Goal: Task Accomplishment & Management: Use online tool/utility

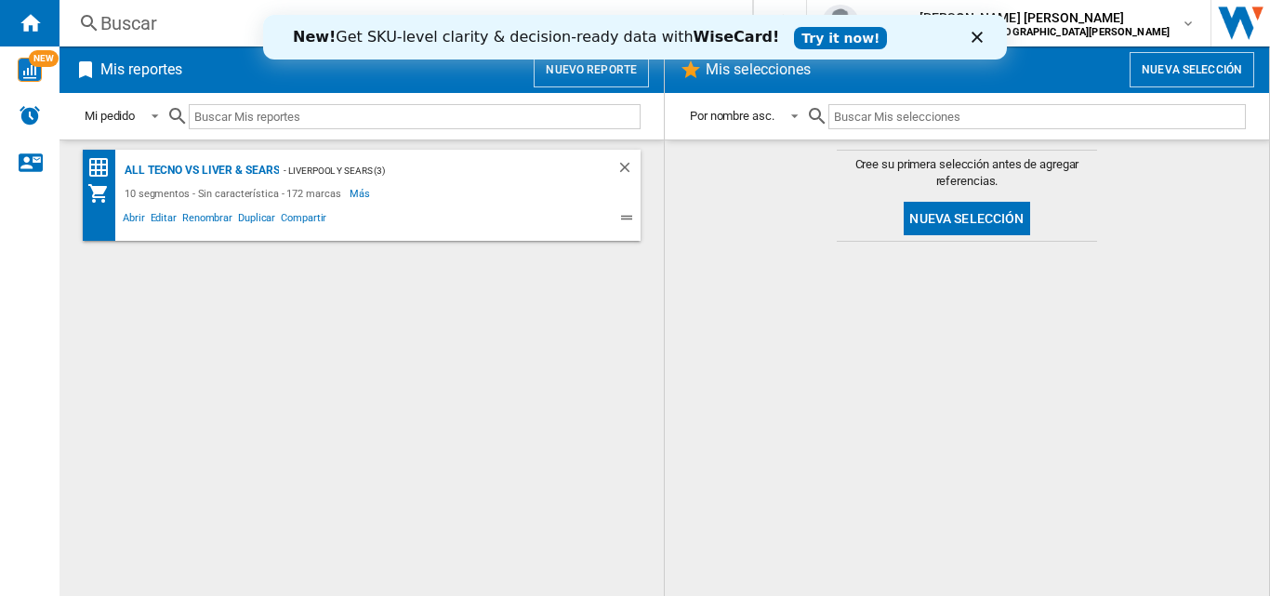
click at [570, 76] on button "Nuevo reporte" at bounding box center [590, 69] width 115 height 35
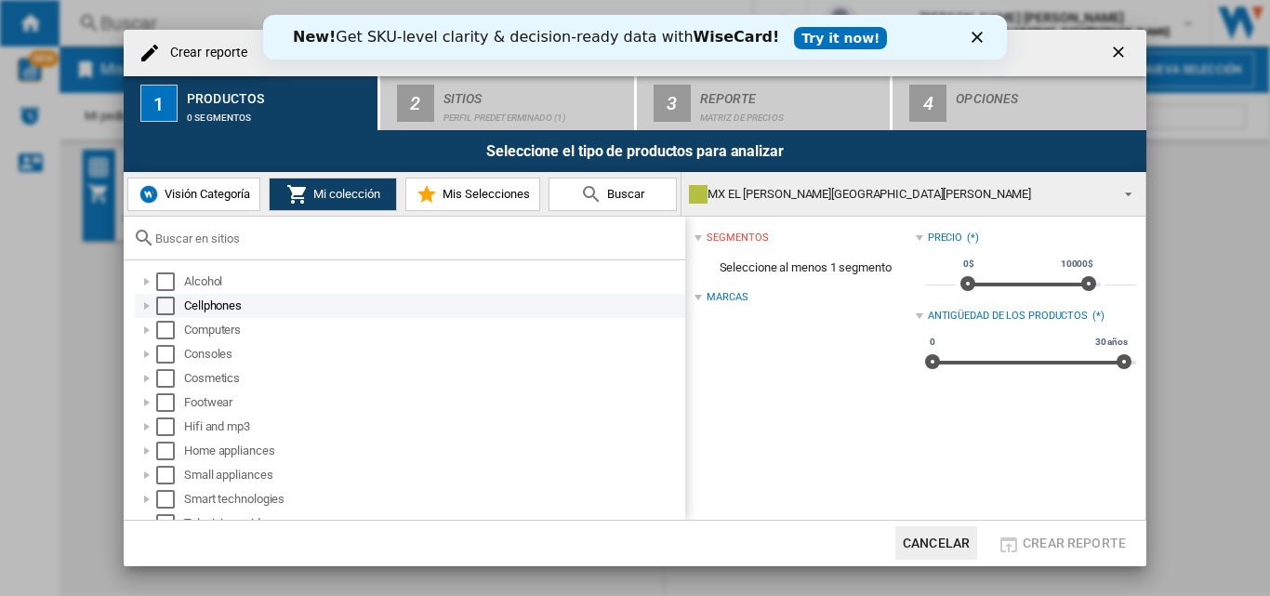
click at [186, 308] on div "Cellphones" at bounding box center [433, 305] width 498 height 19
click at [165, 310] on div "Select" at bounding box center [165, 305] width 19 height 19
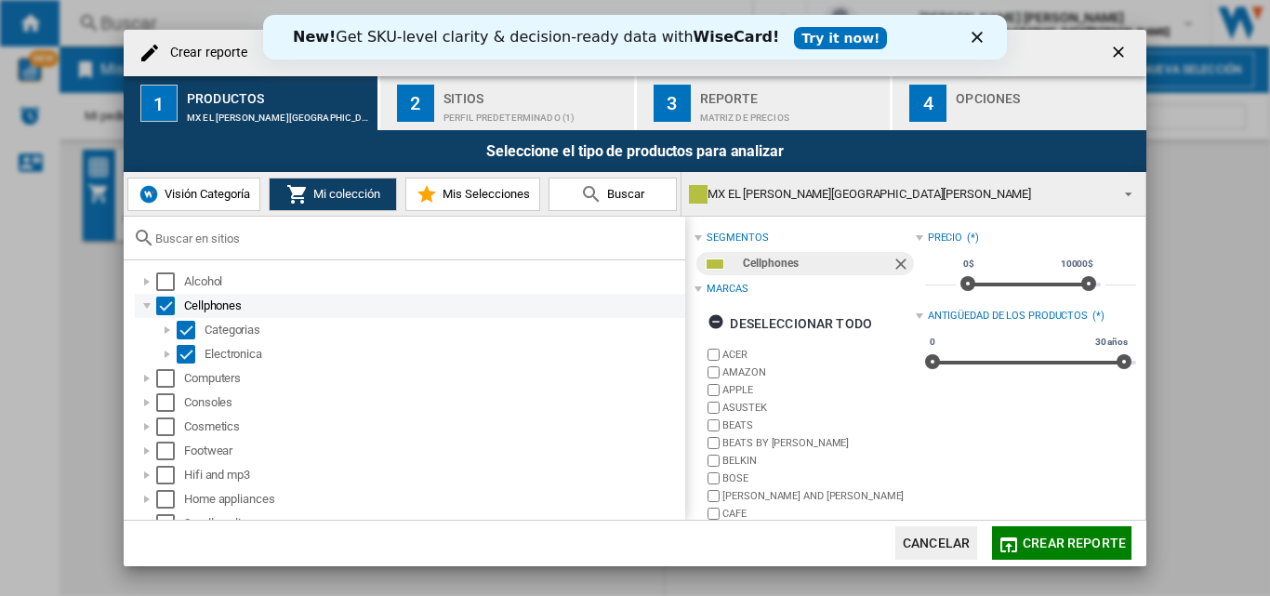
click at [146, 307] on div at bounding box center [147, 305] width 19 height 19
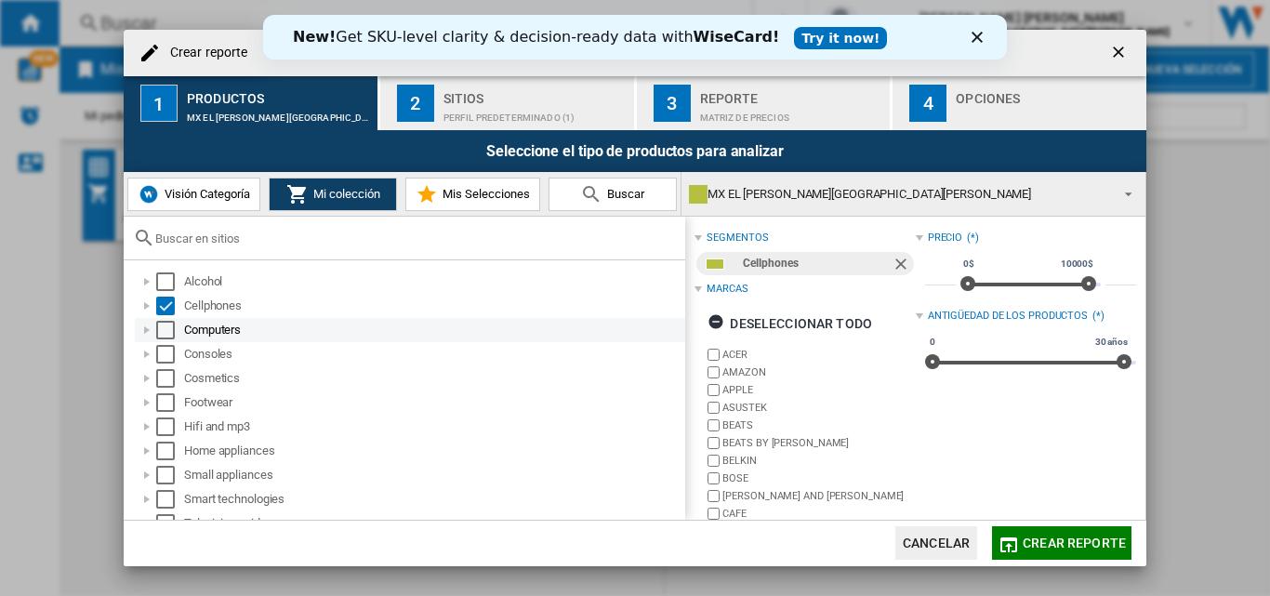
click at [161, 328] on div "Select" at bounding box center [165, 330] width 19 height 19
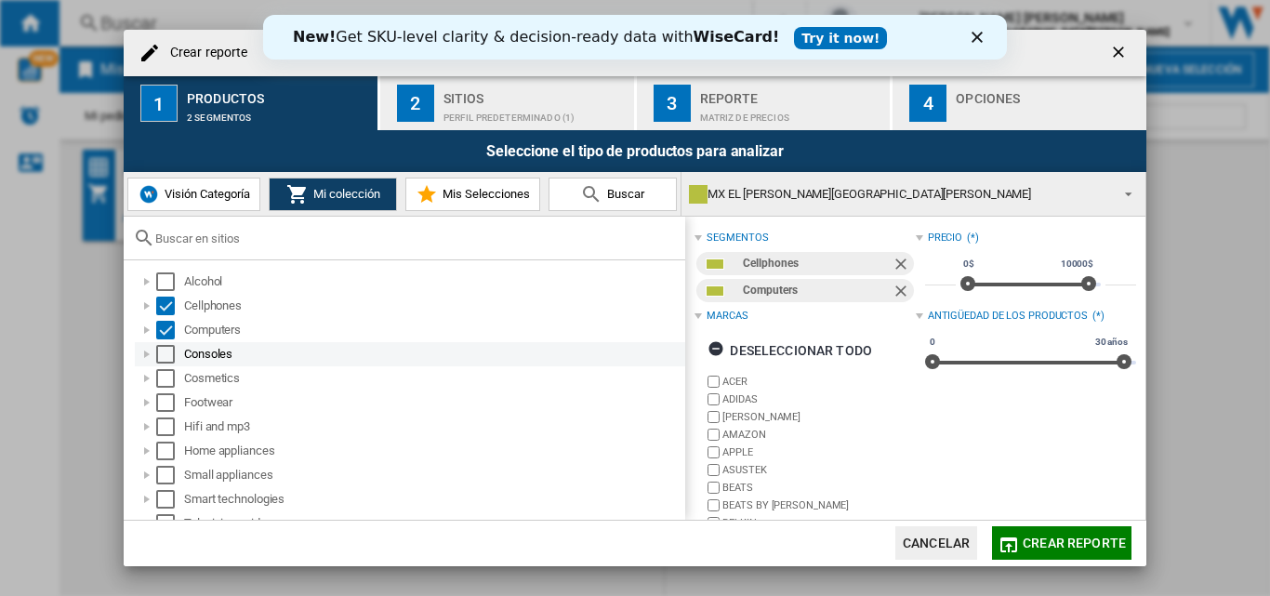
click at [160, 351] on div "Select" at bounding box center [165, 354] width 19 height 19
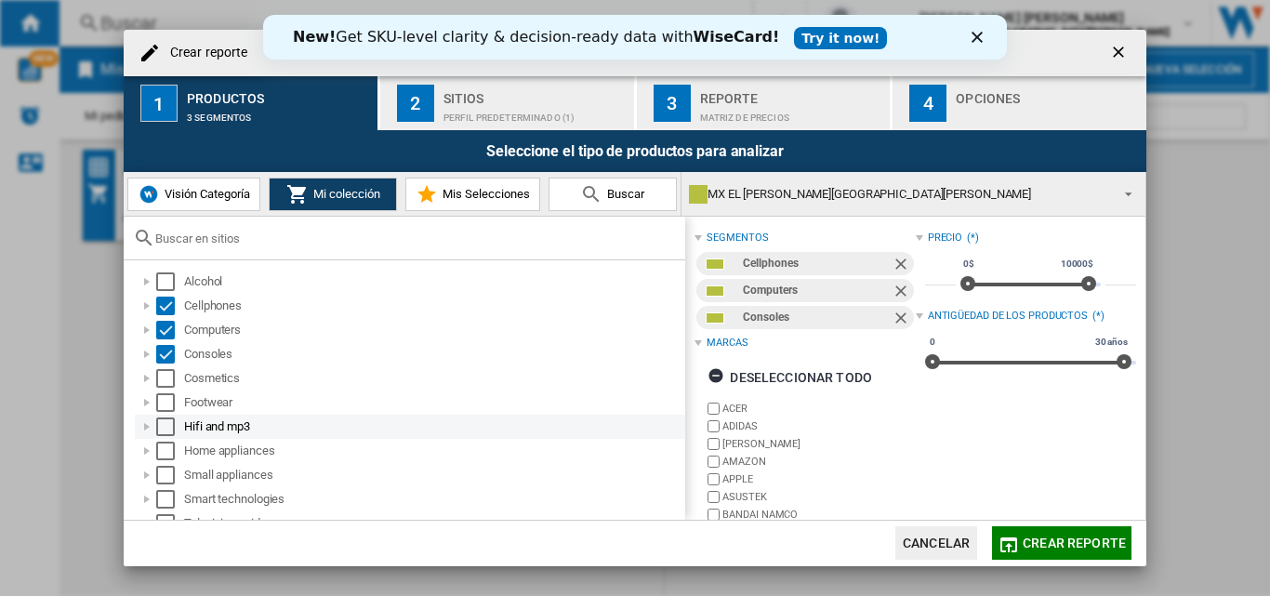
click at [165, 429] on div "Select" at bounding box center [165, 426] width 19 height 19
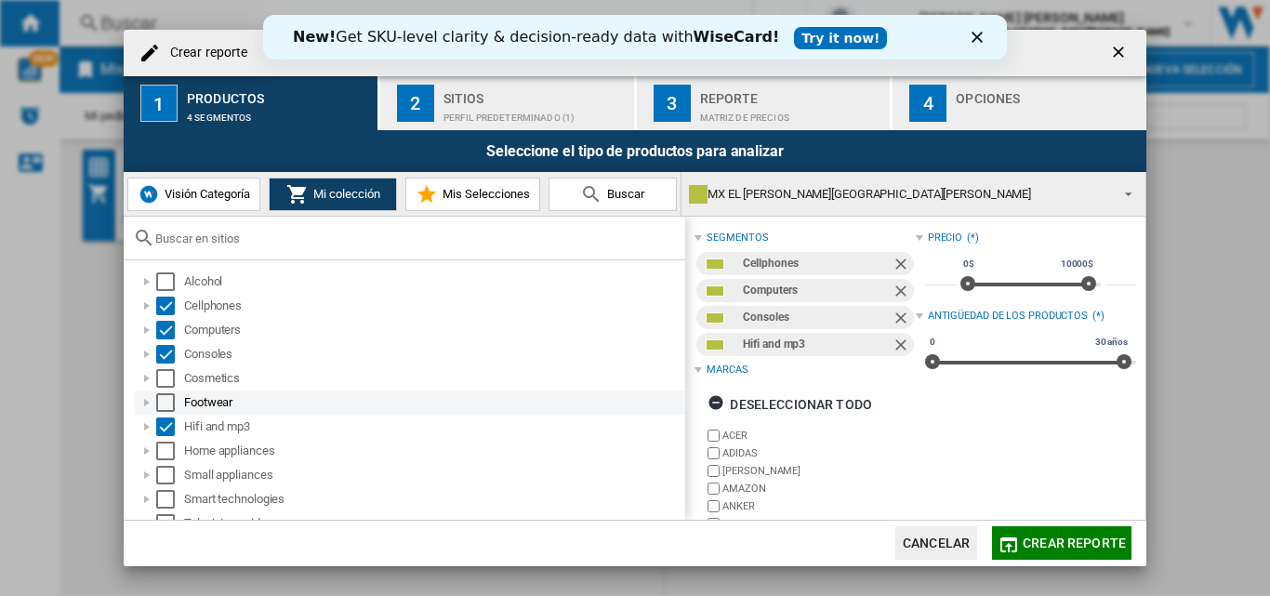
scroll to position [88, 0]
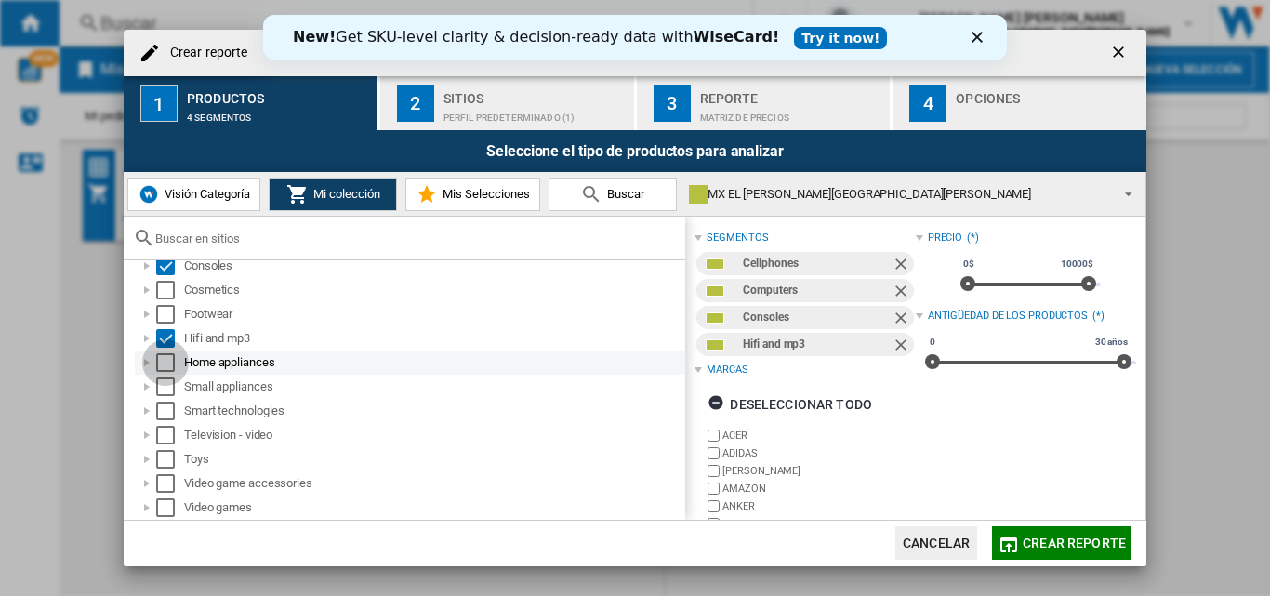
click at [163, 363] on div "Select" at bounding box center [165, 362] width 19 height 19
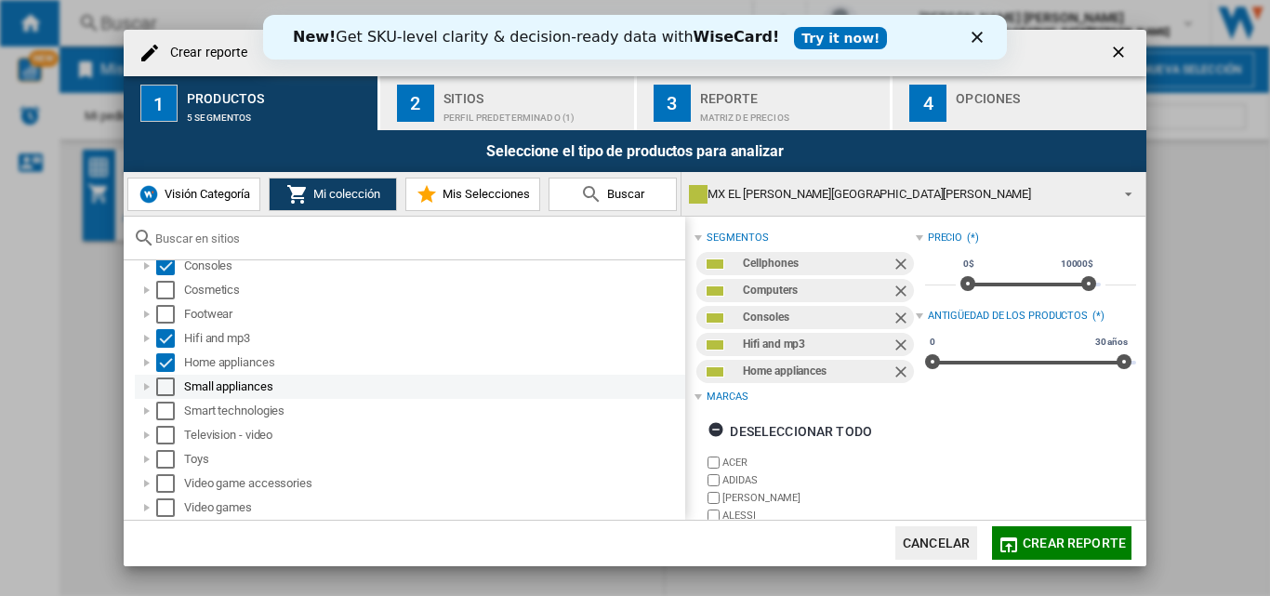
click at [167, 391] on div "Select" at bounding box center [165, 386] width 19 height 19
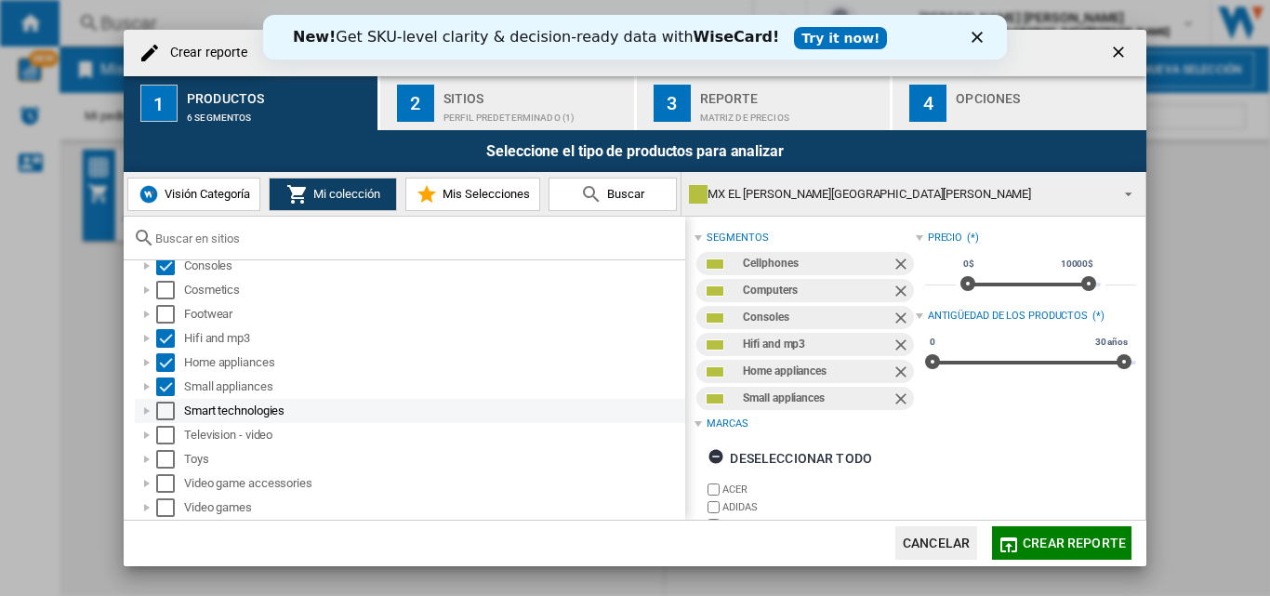
click at [168, 412] on div "Select" at bounding box center [165, 411] width 19 height 19
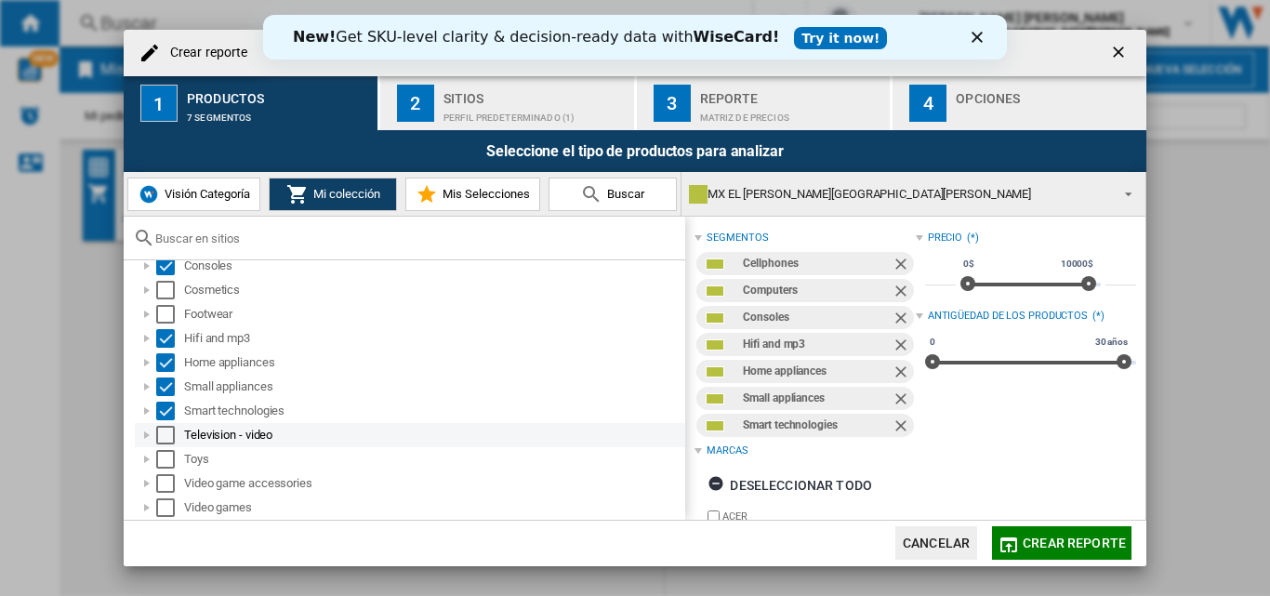
click at [166, 432] on div "Select" at bounding box center [165, 435] width 19 height 19
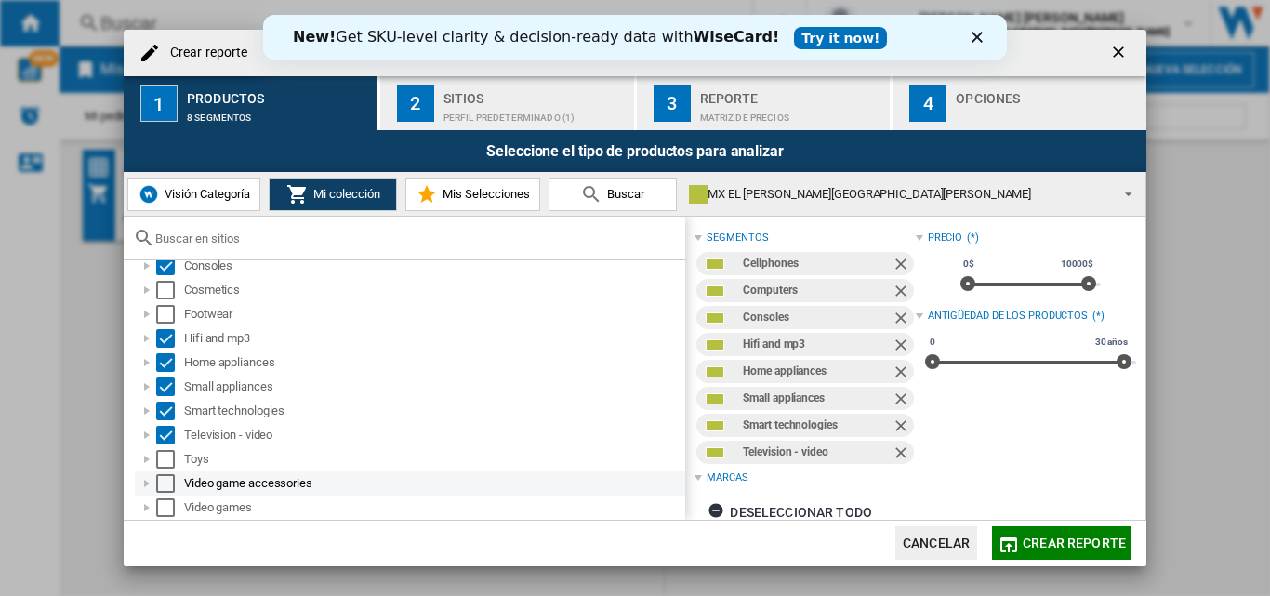
click at [165, 482] on div "Select" at bounding box center [165, 483] width 19 height 19
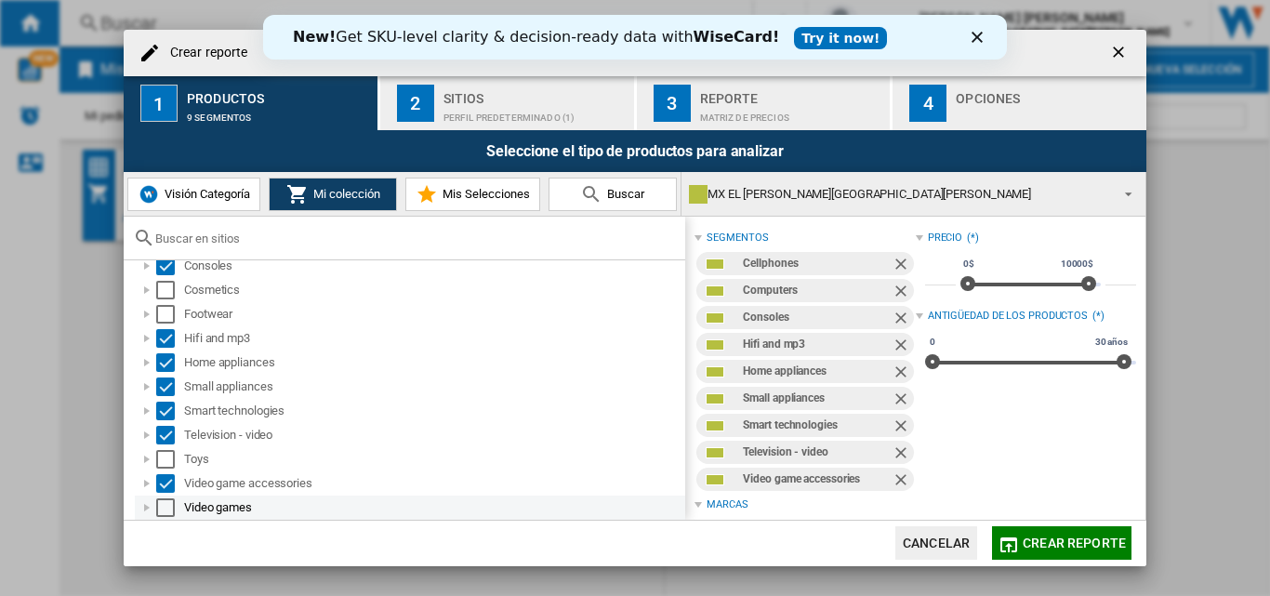
click at [169, 513] on div "Select" at bounding box center [165, 507] width 19 height 19
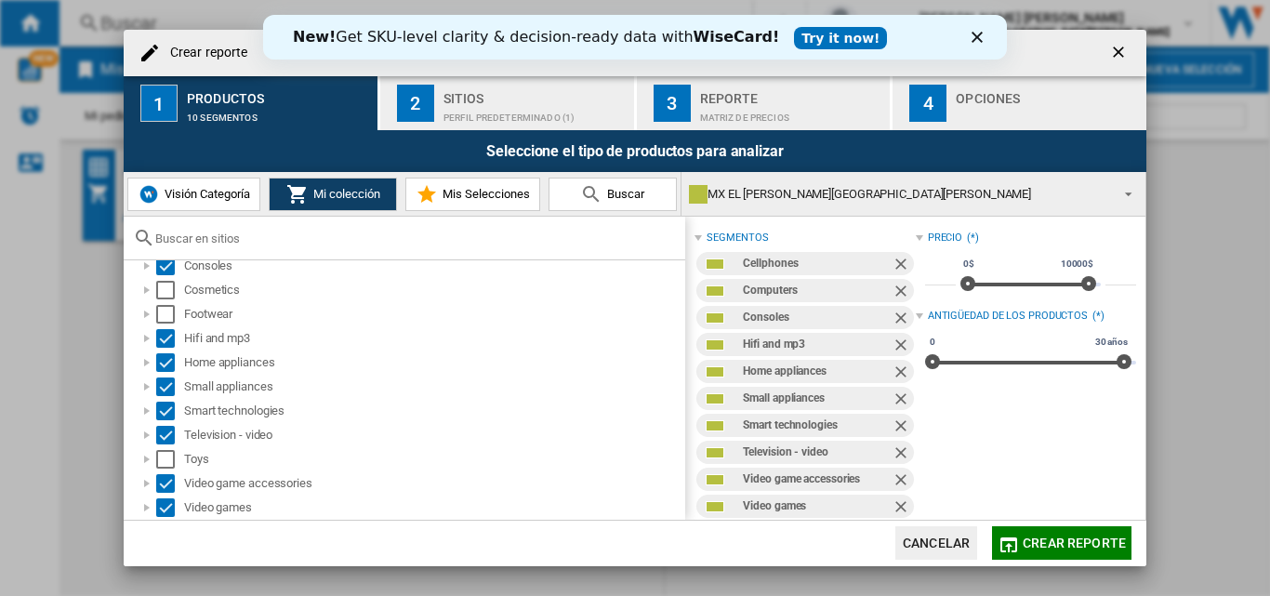
click at [413, 116] on div "2" at bounding box center [415, 103] width 37 height 37
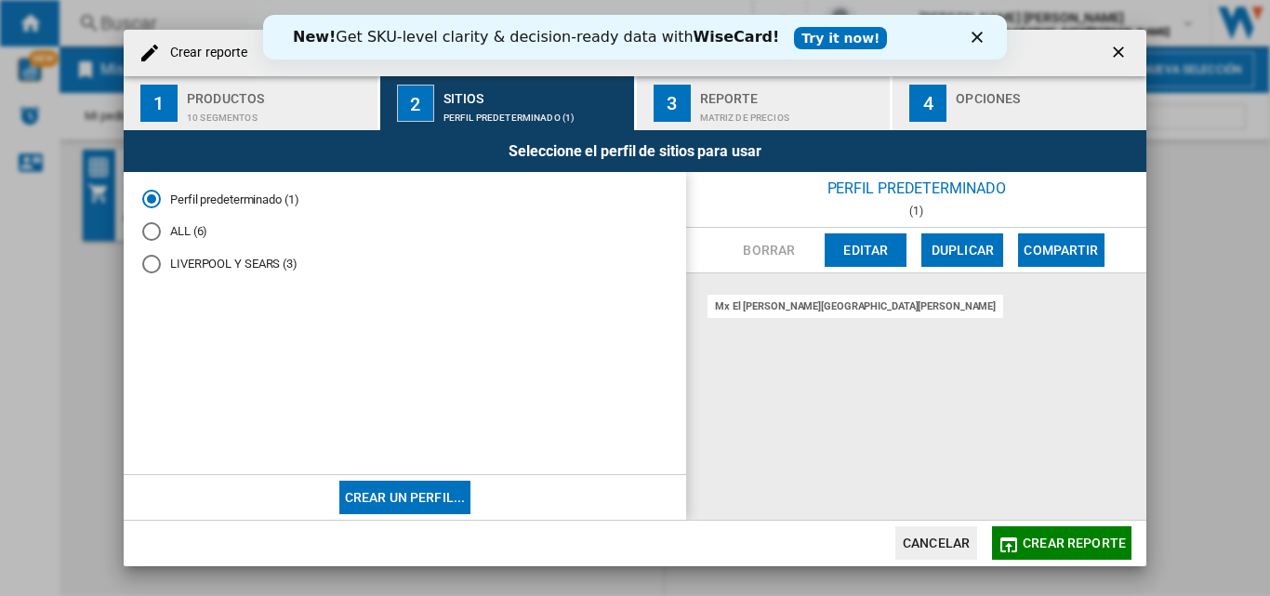
click at [188, 235] on md-radio-button "ALL (6)" at bounding box center [404, 232] width 525 height 18
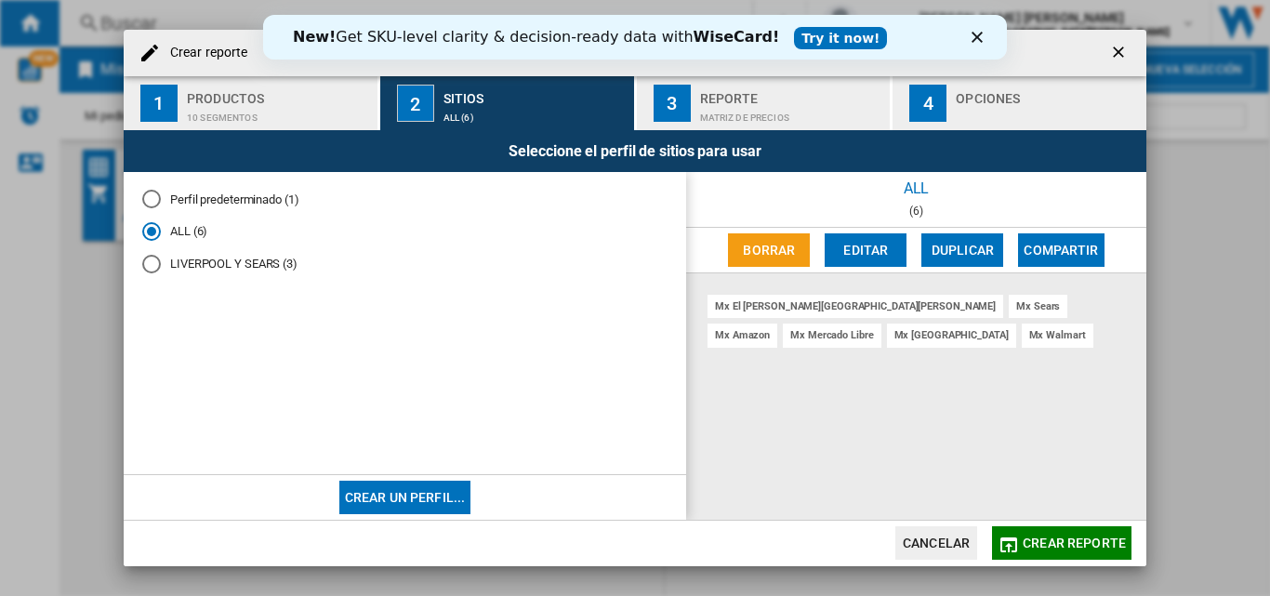
click at [1099, 544] on span "Crear reporte" at bounding box center [1073, 542] width 103 height 15
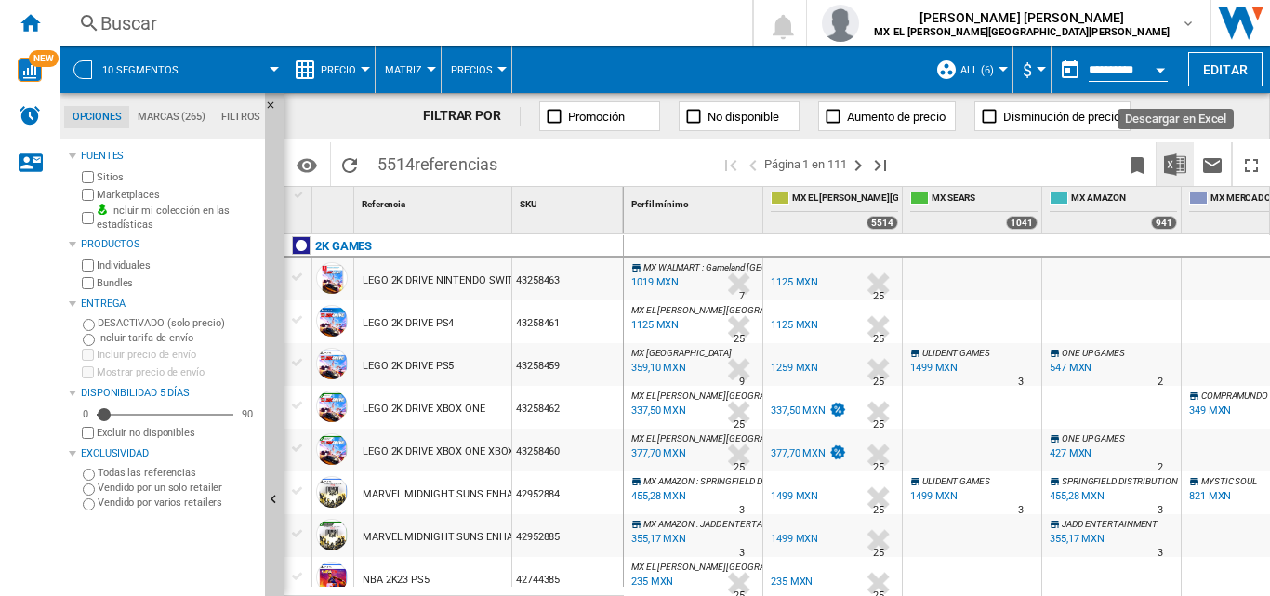
click at [1180, 160] on img "Descargar en Excel" at bounding box center [1175, 164] width 22 height 22
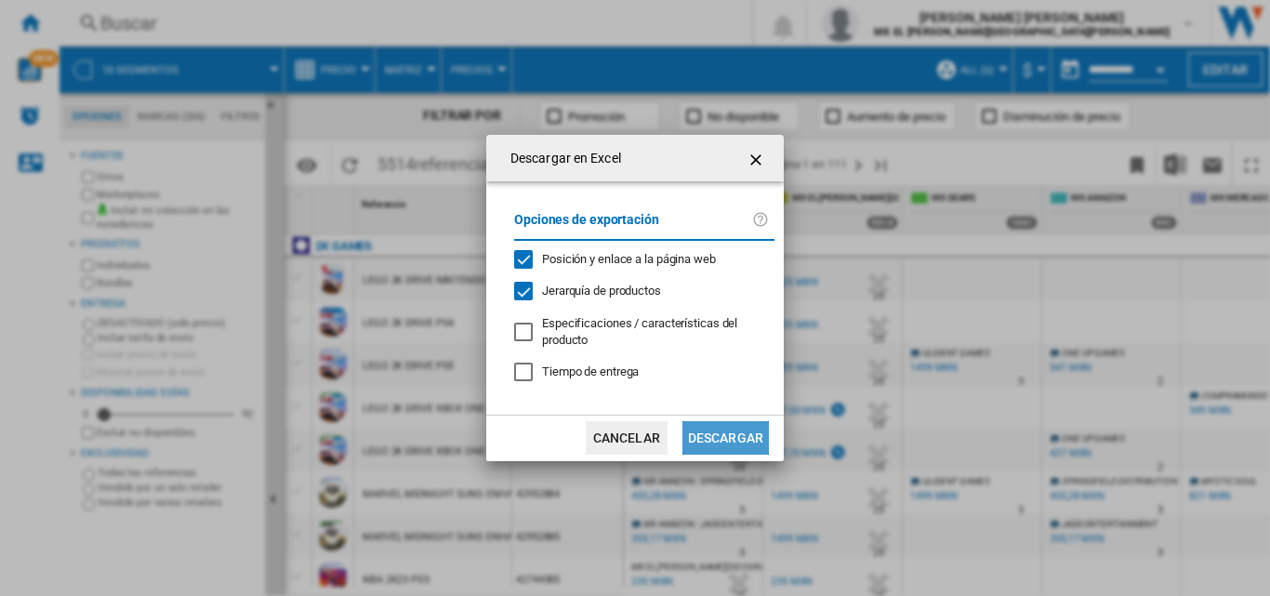
click at [722, 437] on button "Descargar" at bounding box center [725, 437] width 86 height 33
